Goal: Use online tool/utility: Utilize a website feature to perform a specific function

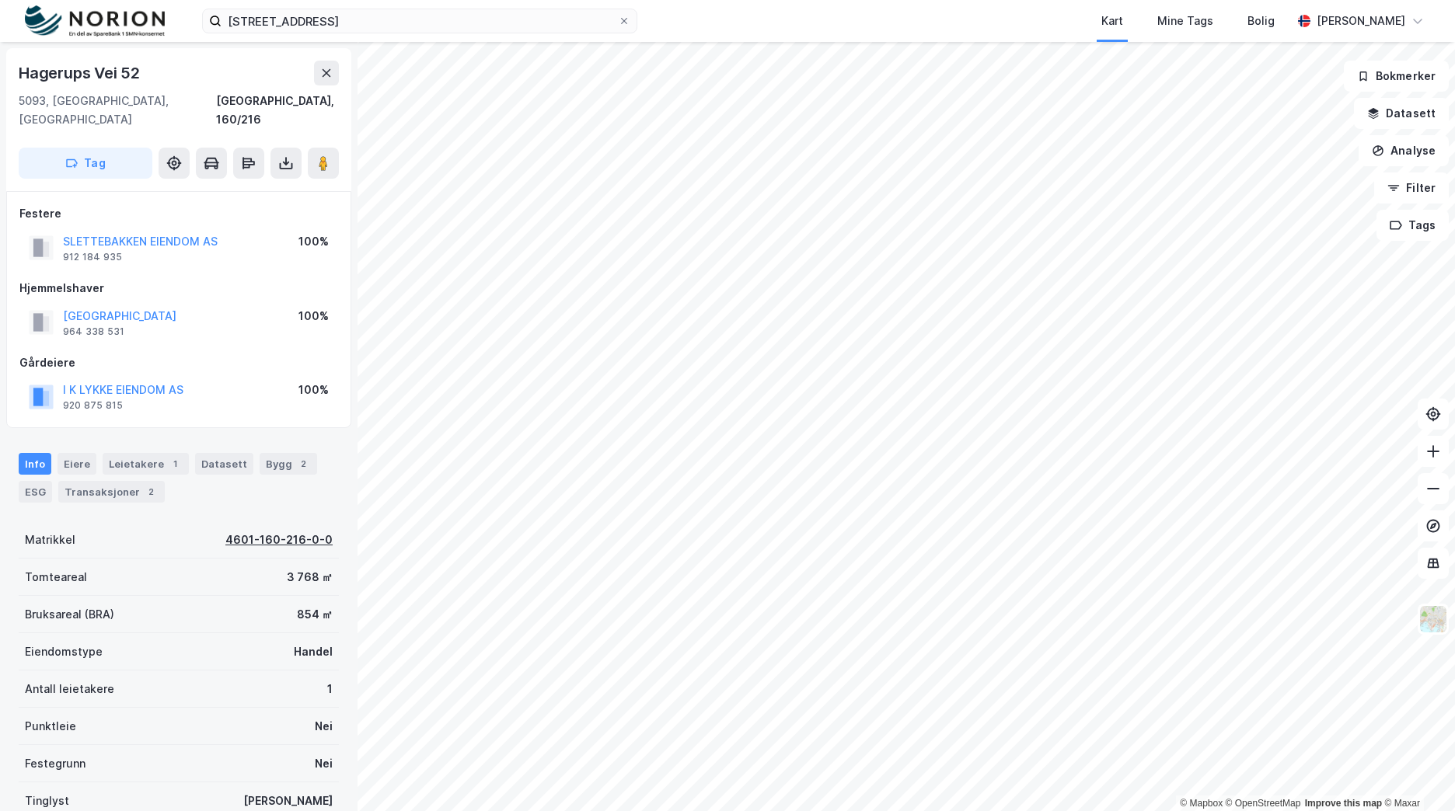
click at [309, 531] on div "4601-160-216-0-0" at bounding box center [278, 540] width 107 height 19
drag, startPoint x: 129, startPoint y: 96, endPoint x: -3, endPoint y: 69, distance: 134.7
click at [0, 69] on html "hagerups vei 52 Kart Mine Tags [PERSON_NAME] [PERSON_NAME] © Mapbox © OpenStree…" at bounding box center [727, 405] width 1455 height 811
copy div "© Mapbox © OpenStreetMap Improve this map © Maxar [STREET_ADDRESS]"
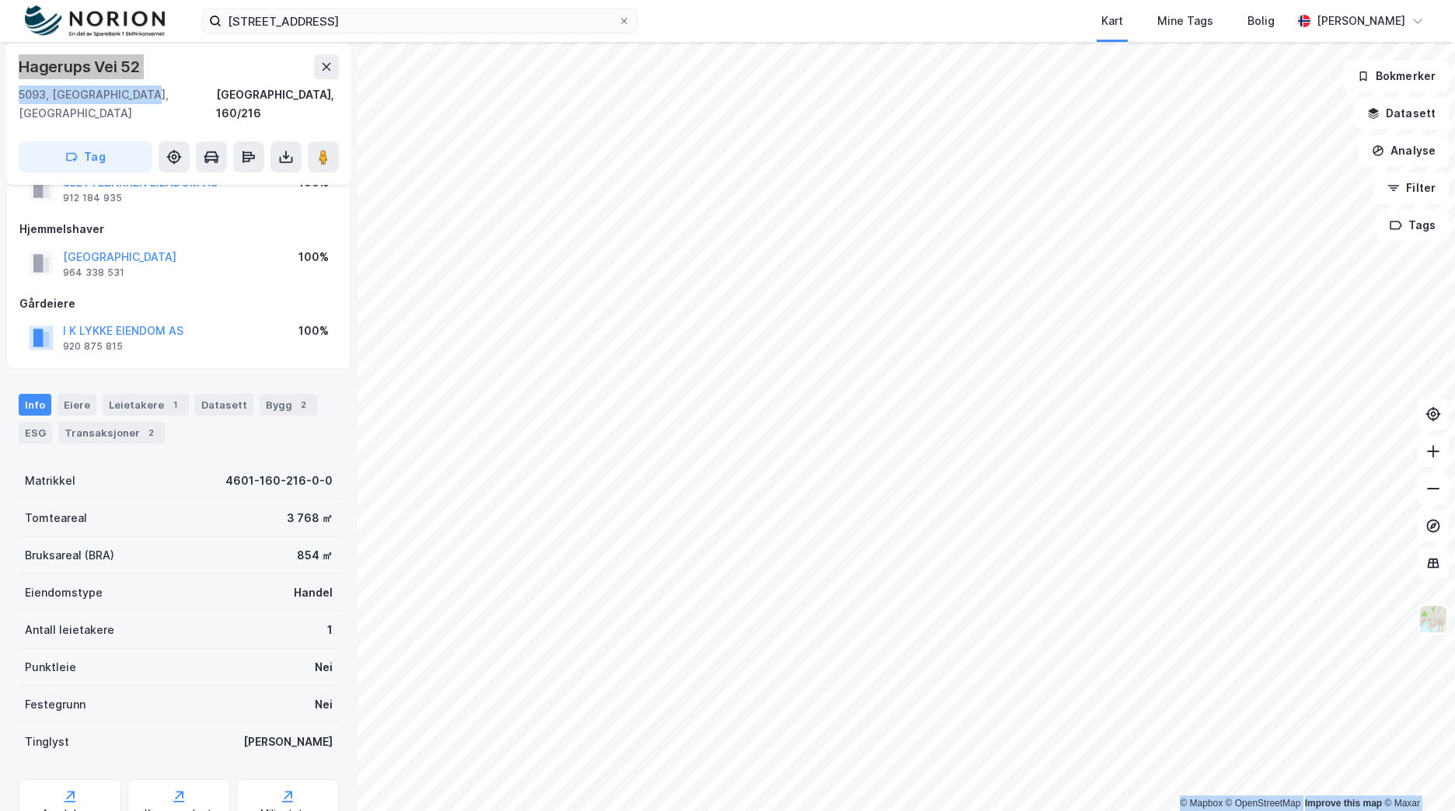
scroll to position [109, 0]
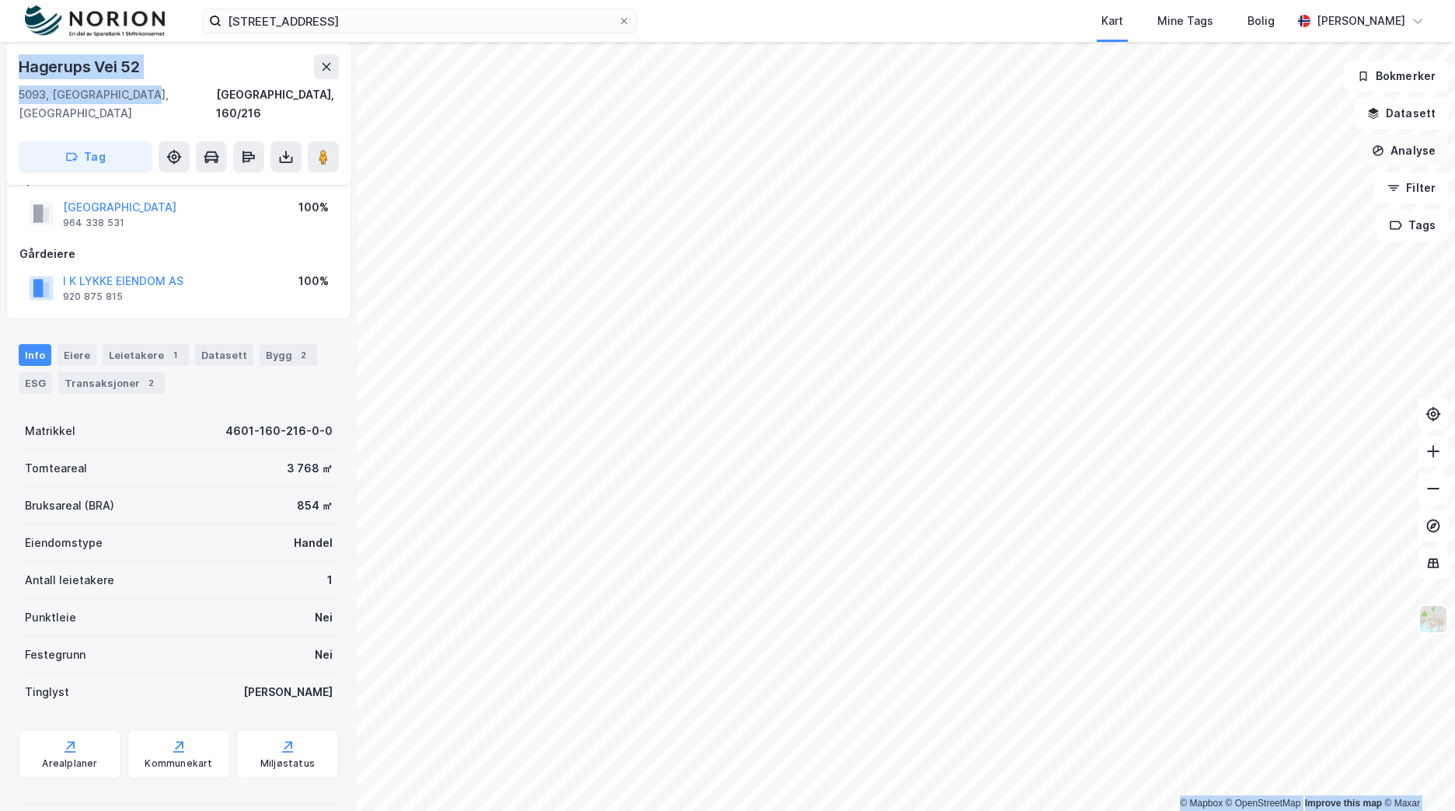
click at [1406, 144] on button "Analyse" at bounding box center [1403, 150] width 90 height 31
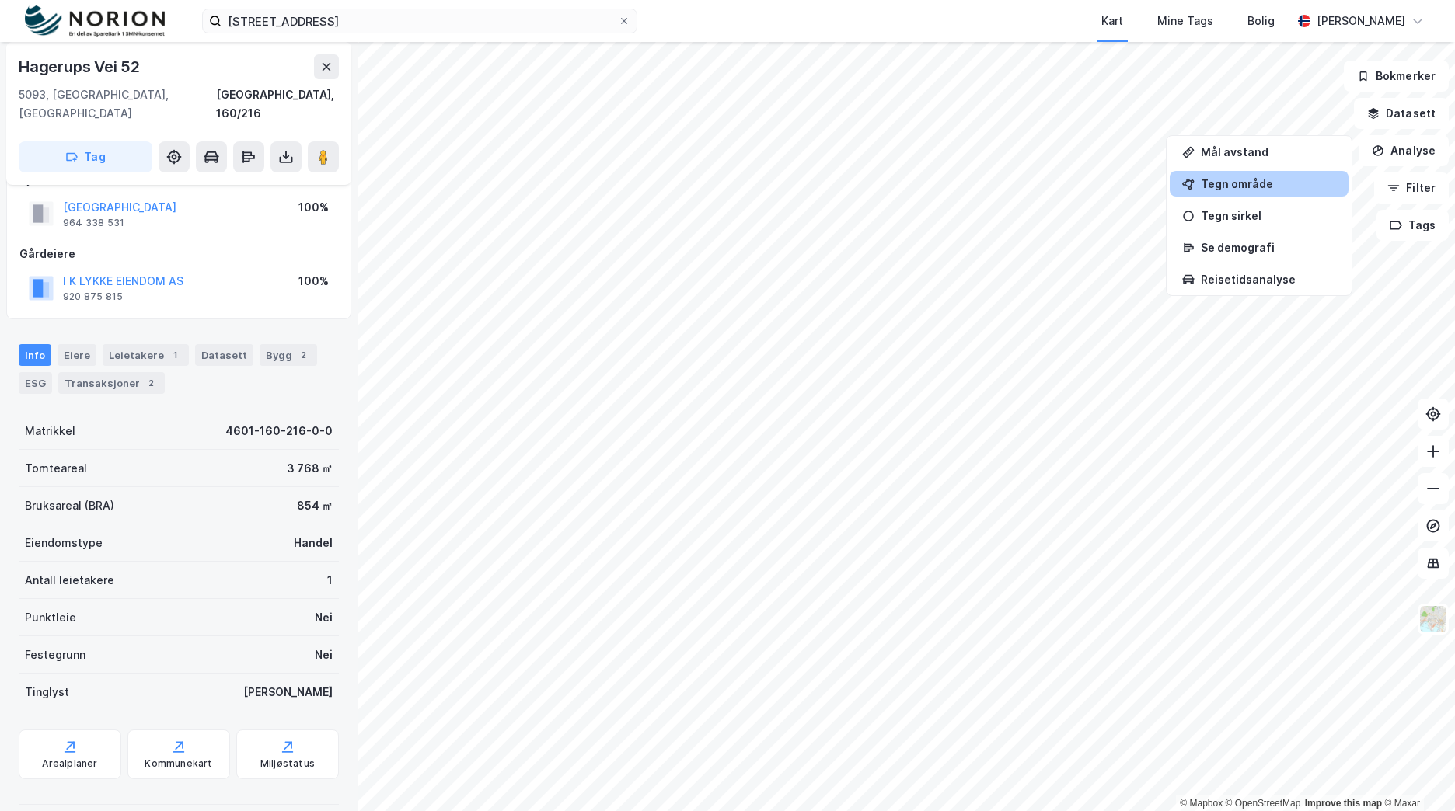
click at [1270, 180] on div "Tegn område" at bounding box center [1268, 183] width 135 height 13
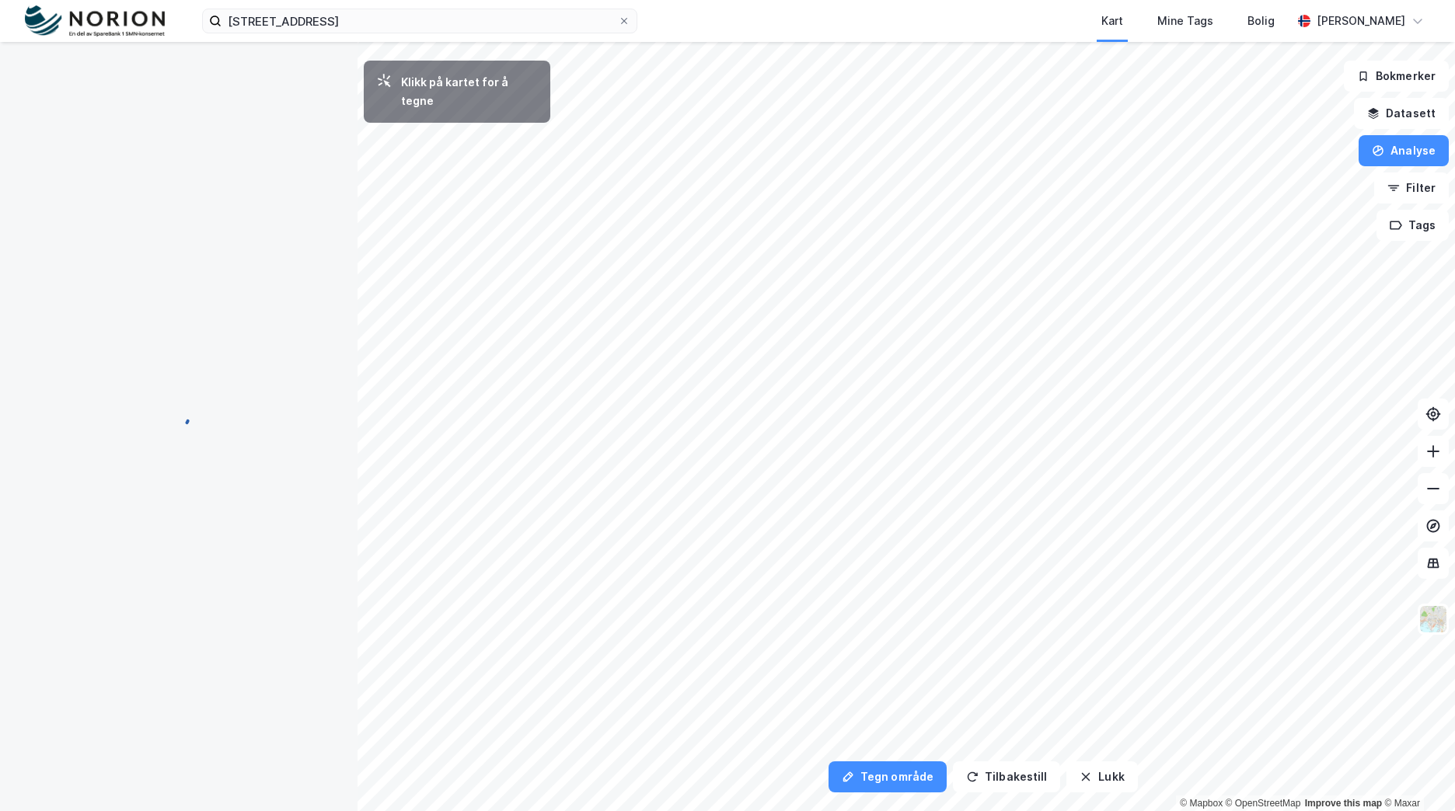
scroll to position [0, 0]
